Goal: Transaction & Acquisition: Subscribe to service/newsletter

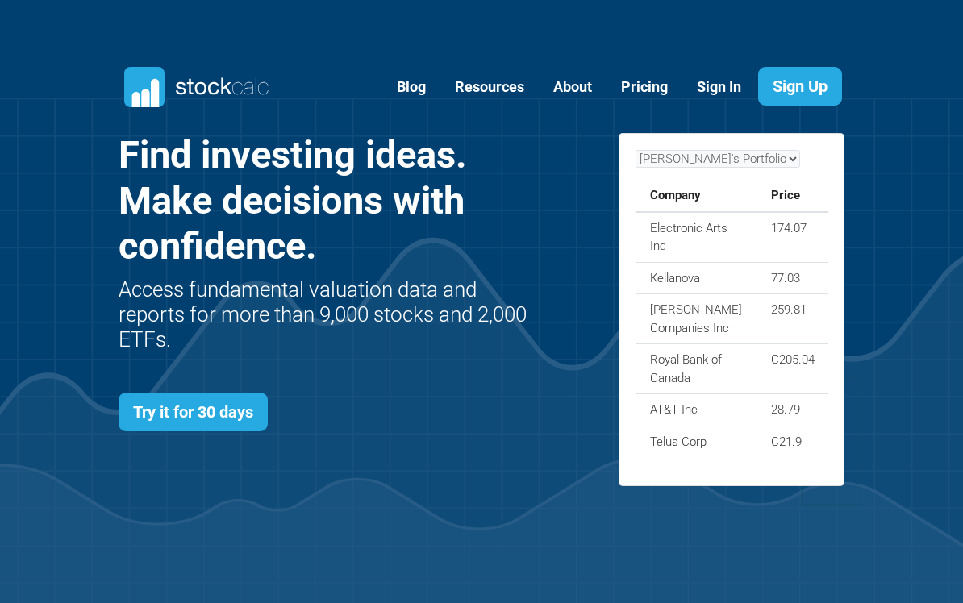
scroll to position [569, 774]
click at [689, 393] on td "Royal Bank of Canada" at bounding box center [695, 369] width 121 height 50
click at [699, 449] on td "Telus Corp" at bounding box center [695, 441] width 121 height 31
click at [697, 451] on td "Telus Corp" at bounding box center [695, 441] width 121 height 31
click at [829, 454] on td "C21.60" at bounding box center [865, 441] width 73 height 31
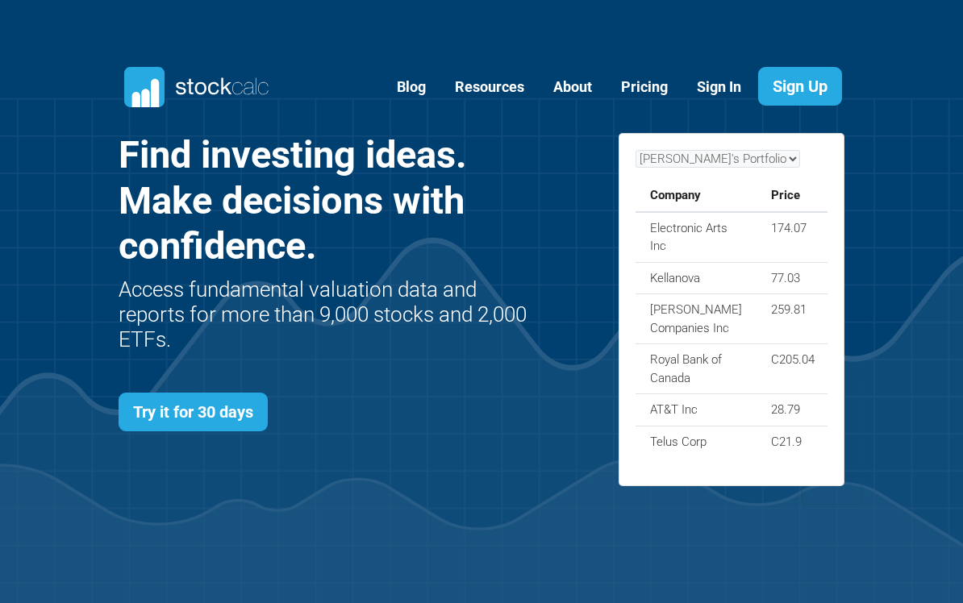
click at [756, 448] on td "C21.9" at bounding box center [792, 441] width 73 height 31
click at [756, 452] on td "C21.9" at bounding box center [792, 441] width 73 height 31
click at [637, 87] on link "Pricing" at bounding box center [644, 88] width 71 height 40
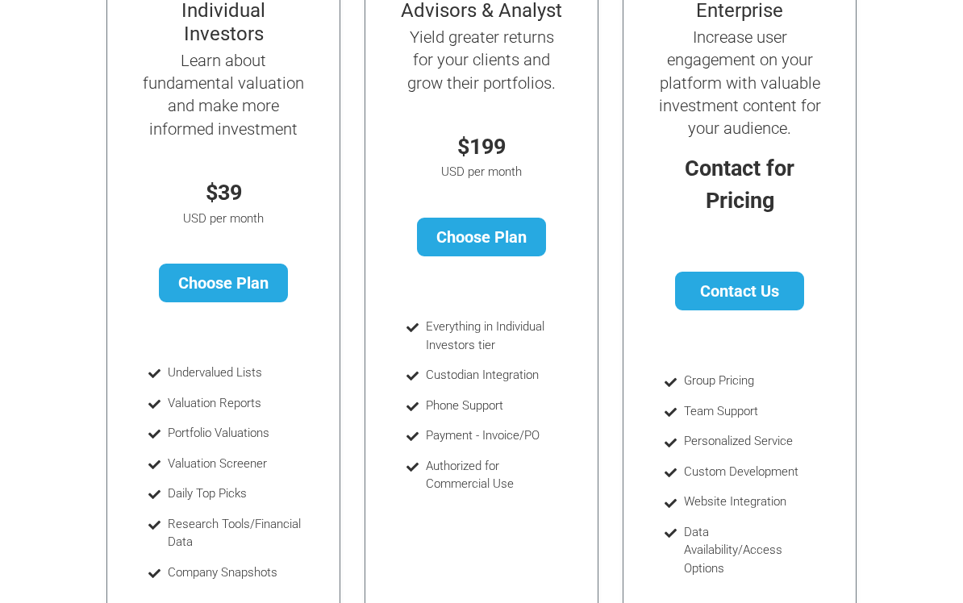
scroll to position [314, 0]
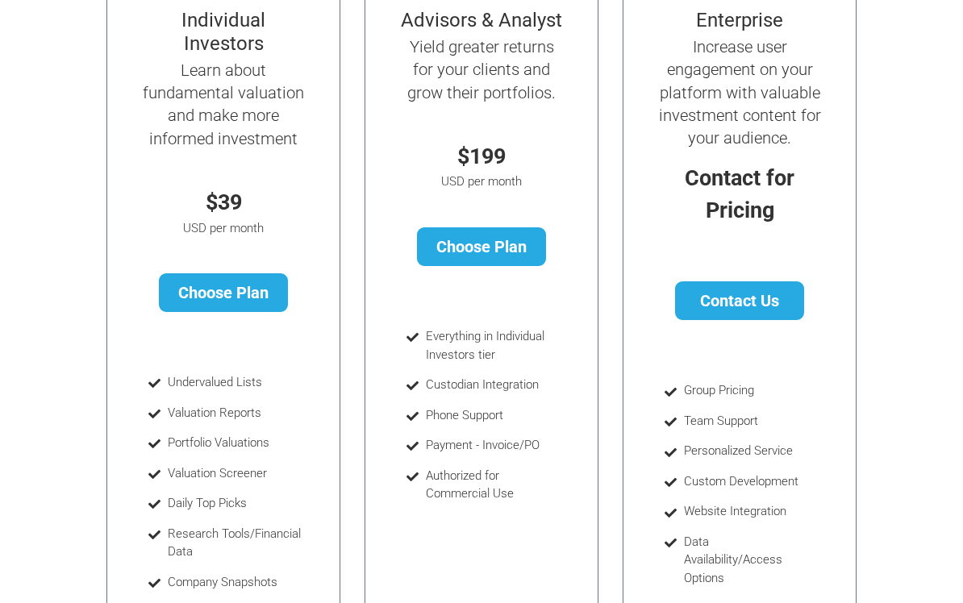
click at [248, 289] on link "Choose Plan" at bounding box center [224, 292] width 130 height 39
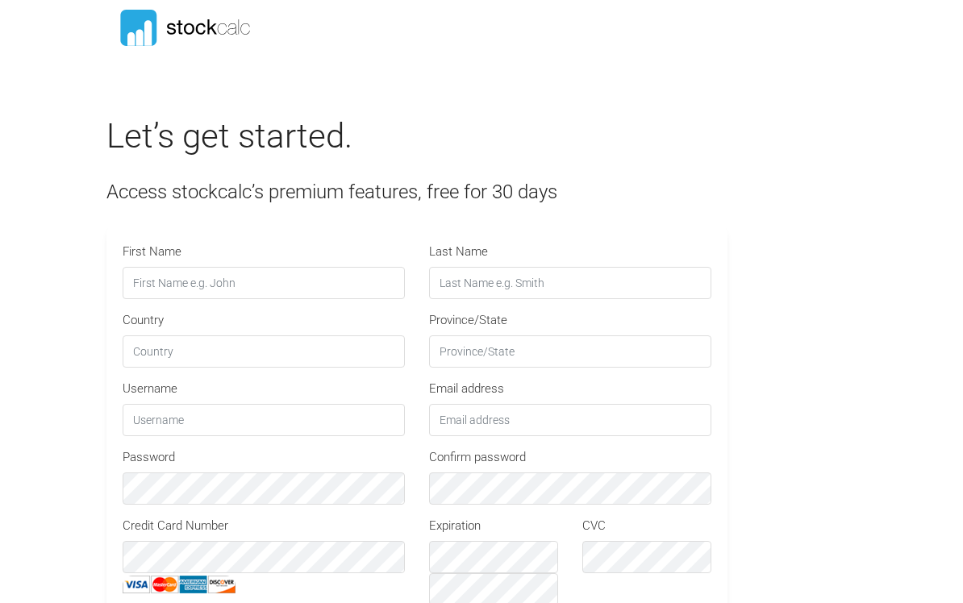
type input "STOCKCALC30"
